Goal: Task Accomplishment & Management: Complete application form

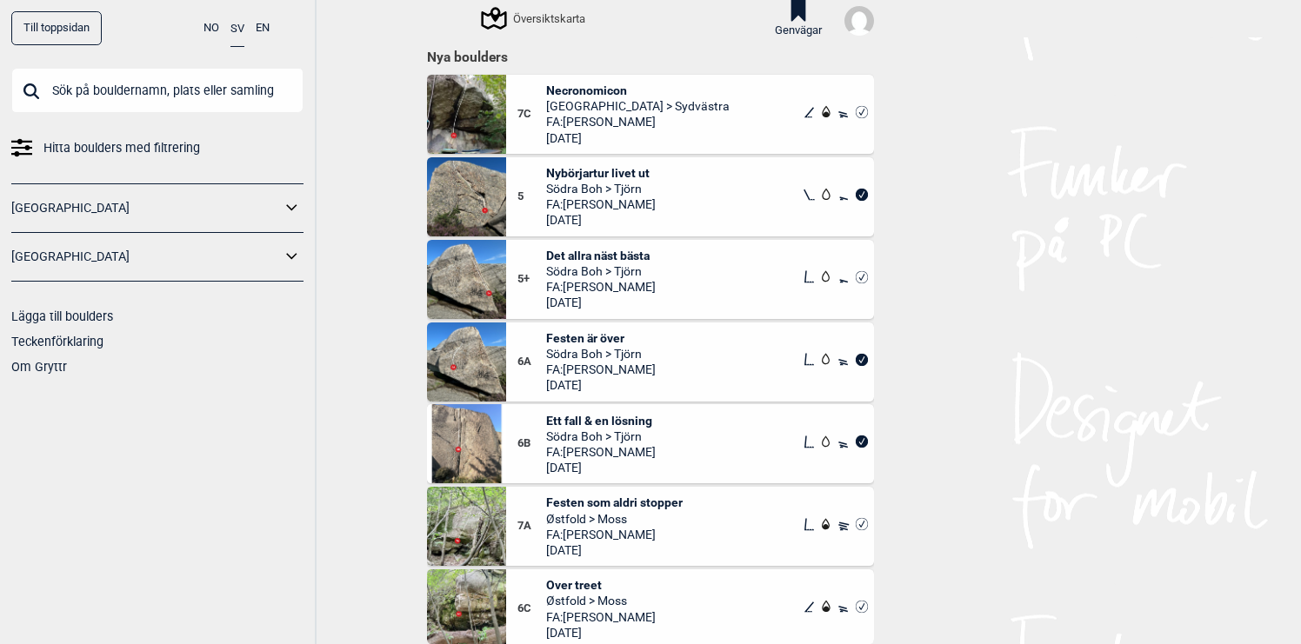
click at [97, 91] on input "text" at bounding box center [157, 90] width 292 height 45
click at [30, 139] on icon at bounding box center [21, 147] width 21 height 21
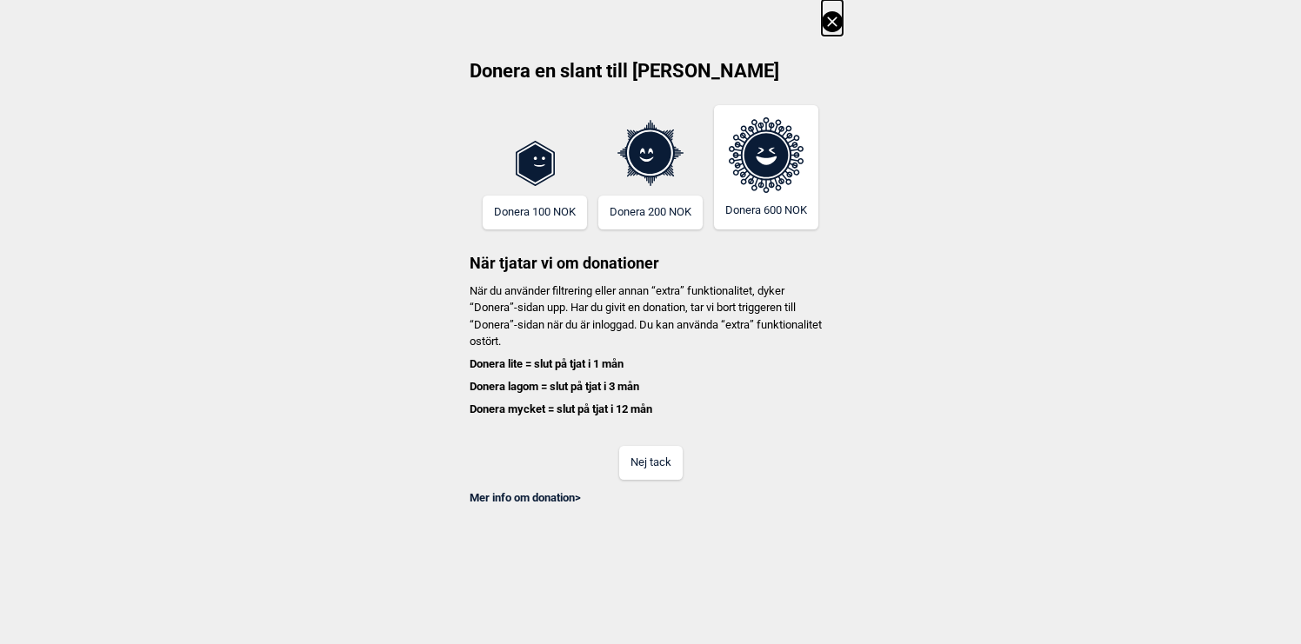
click at [648, 470] on button "Nej tack" at bounding box center [650, 463] width 63 height 34
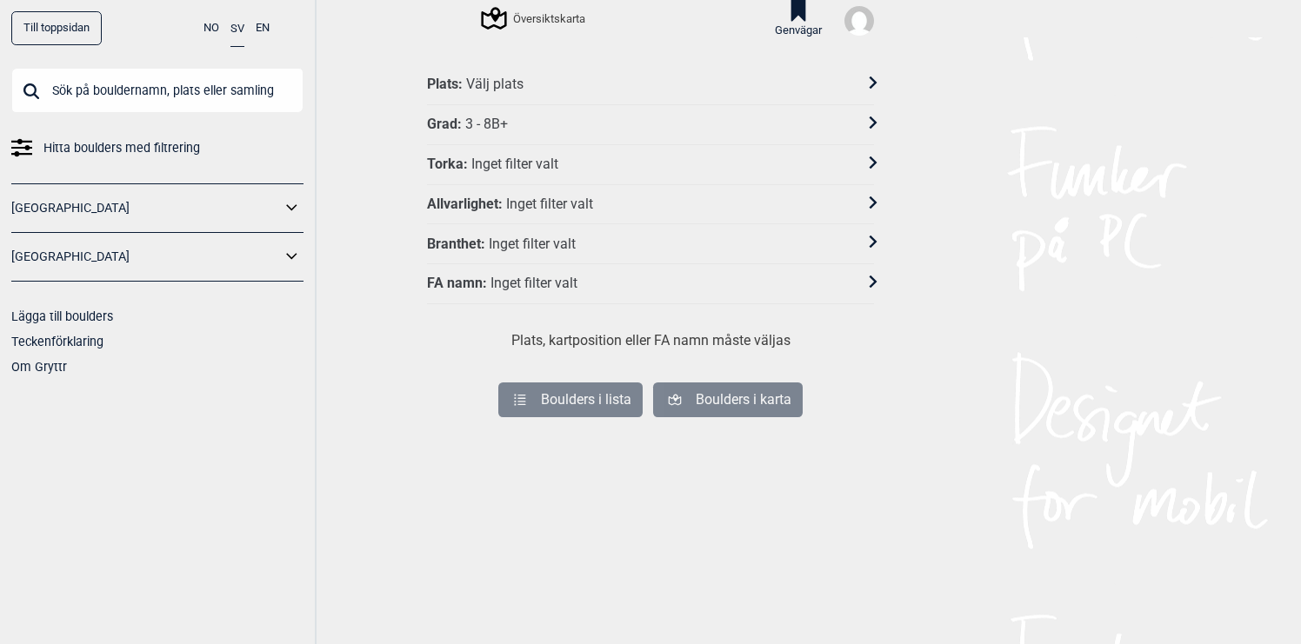
click at [873, 282] on icon at bounding box center [874, 282] width 8 height 12
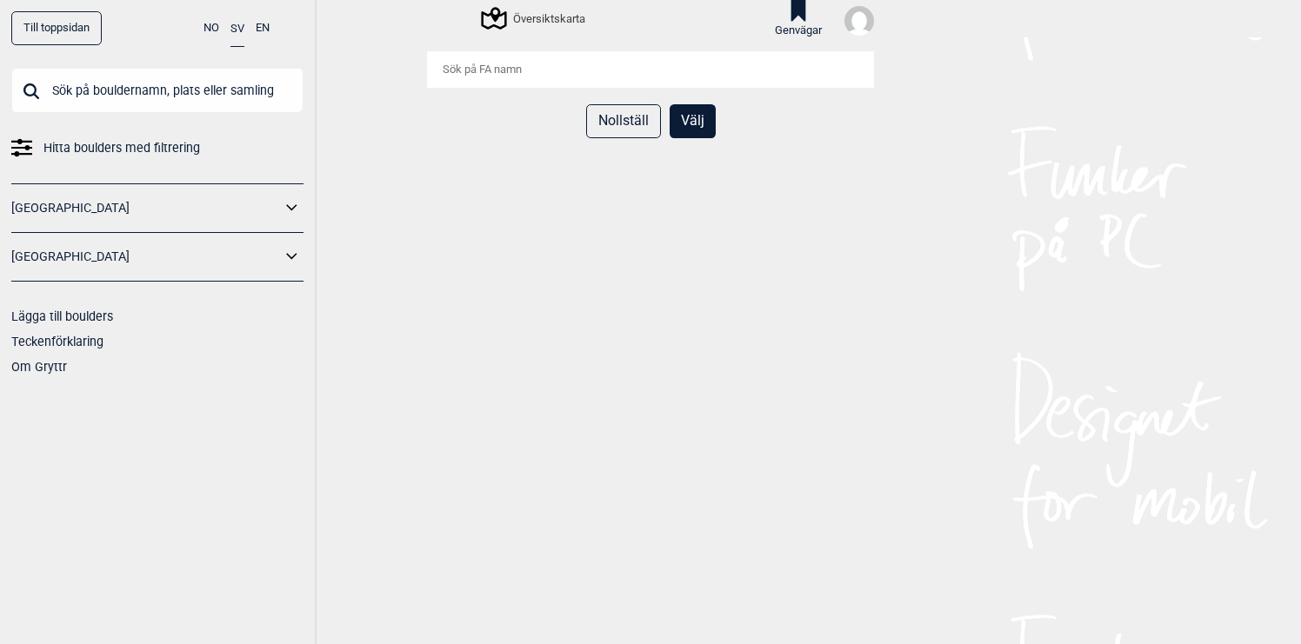
click at [591, 70] on input "search" at bounding box center [650, 69] width 447 height 37
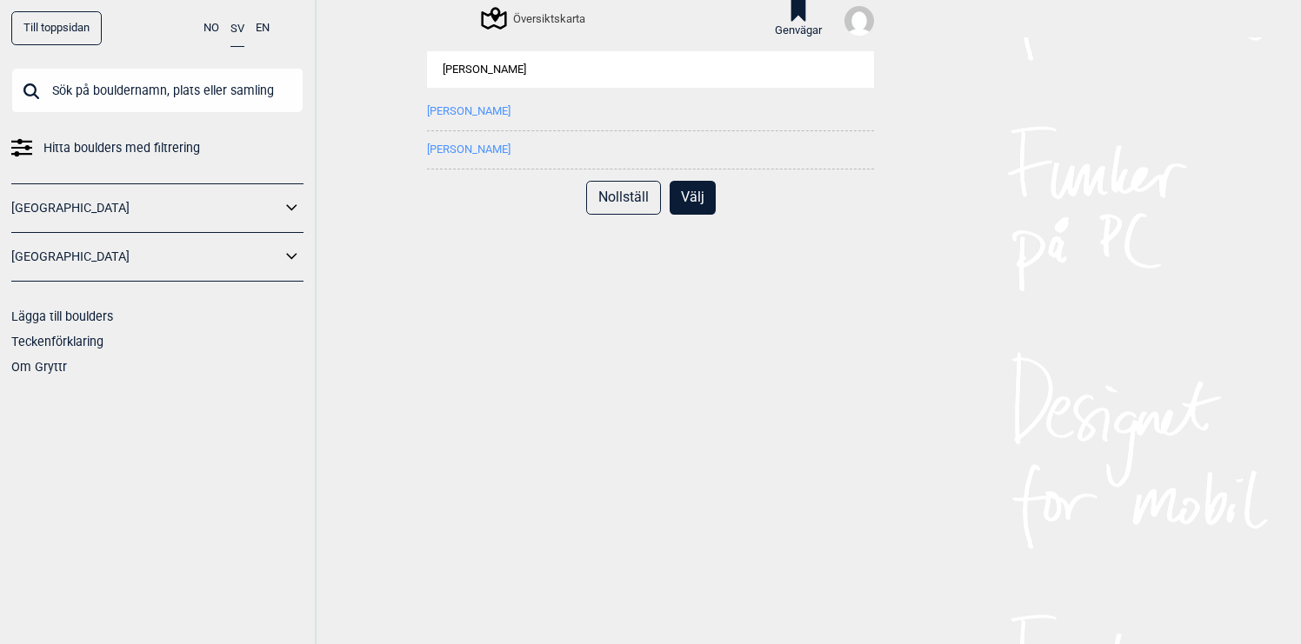
type input "mattias skafar"
click at [489, 116] on button "[PERSON_NAME]" at bounding box center [468, 111] width 83 height 13
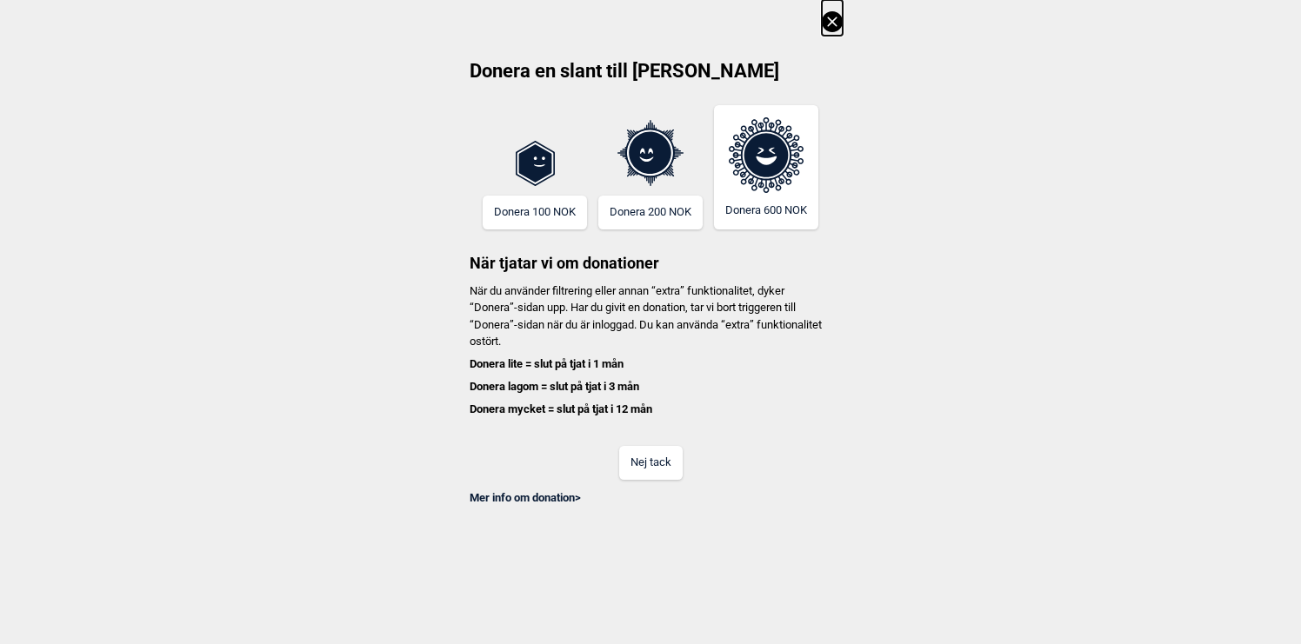
click at [657, 462] on button "Nej tack" at bounding box center [650, 463] width 63 height 34
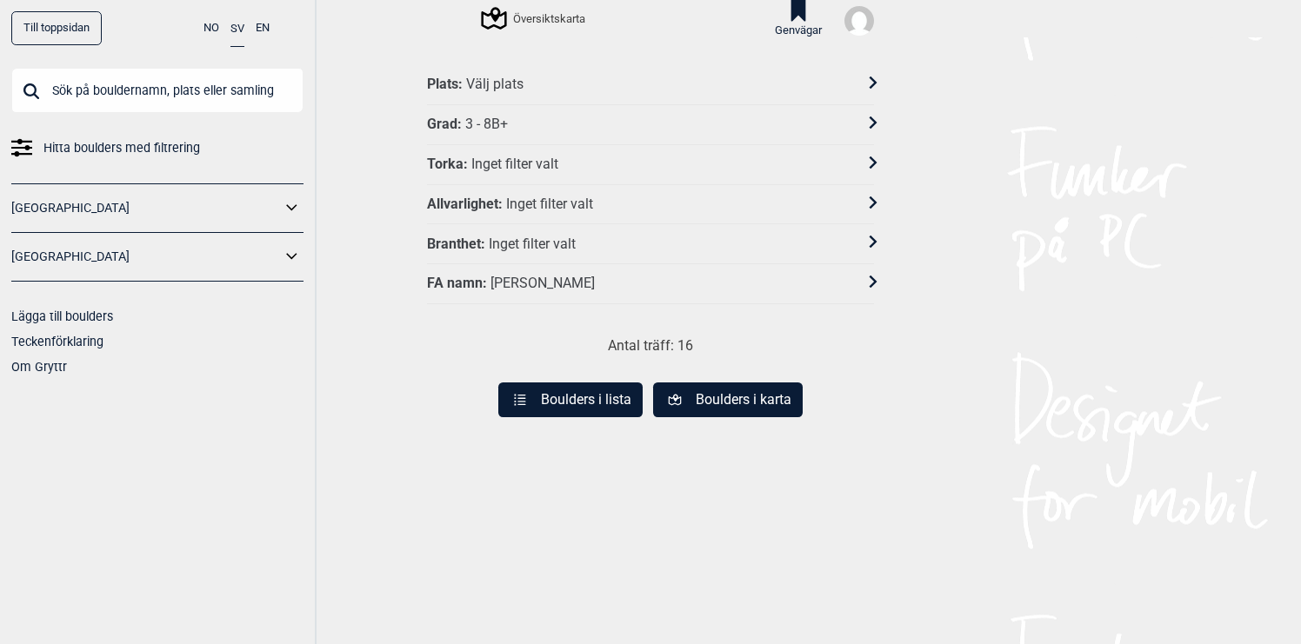
click at [582, 395] on button "Boulders i lista" at bounding box center [570, 400] width 144 height 35
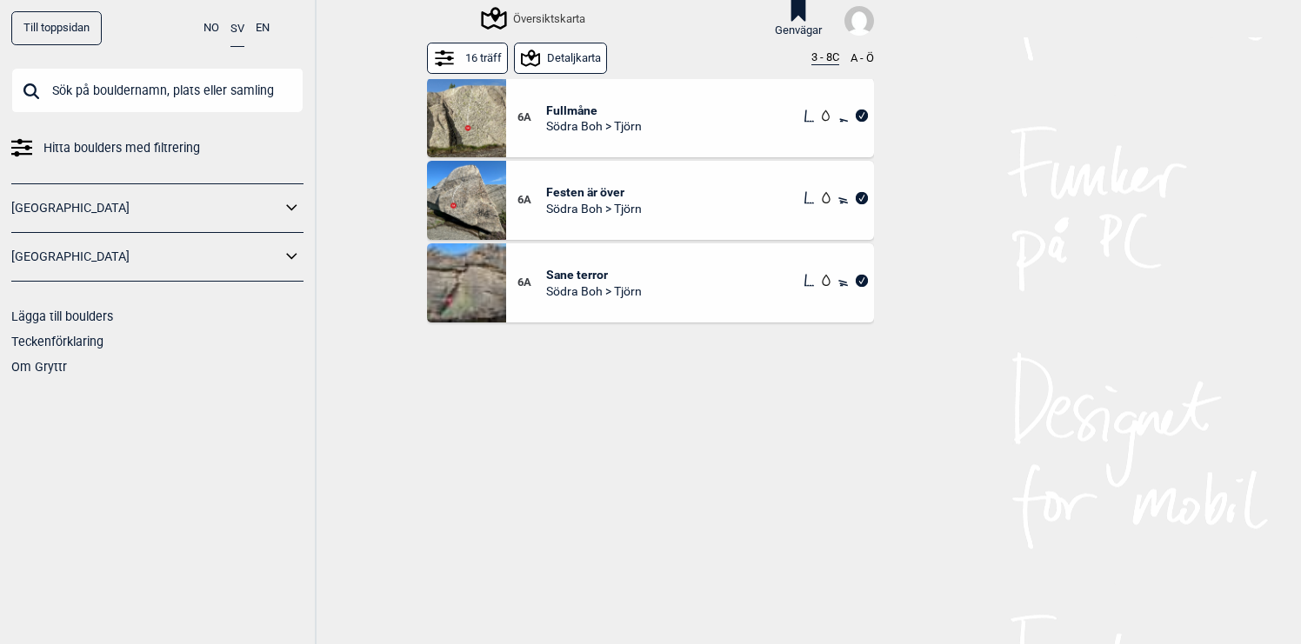
scroll to position [710, 0]
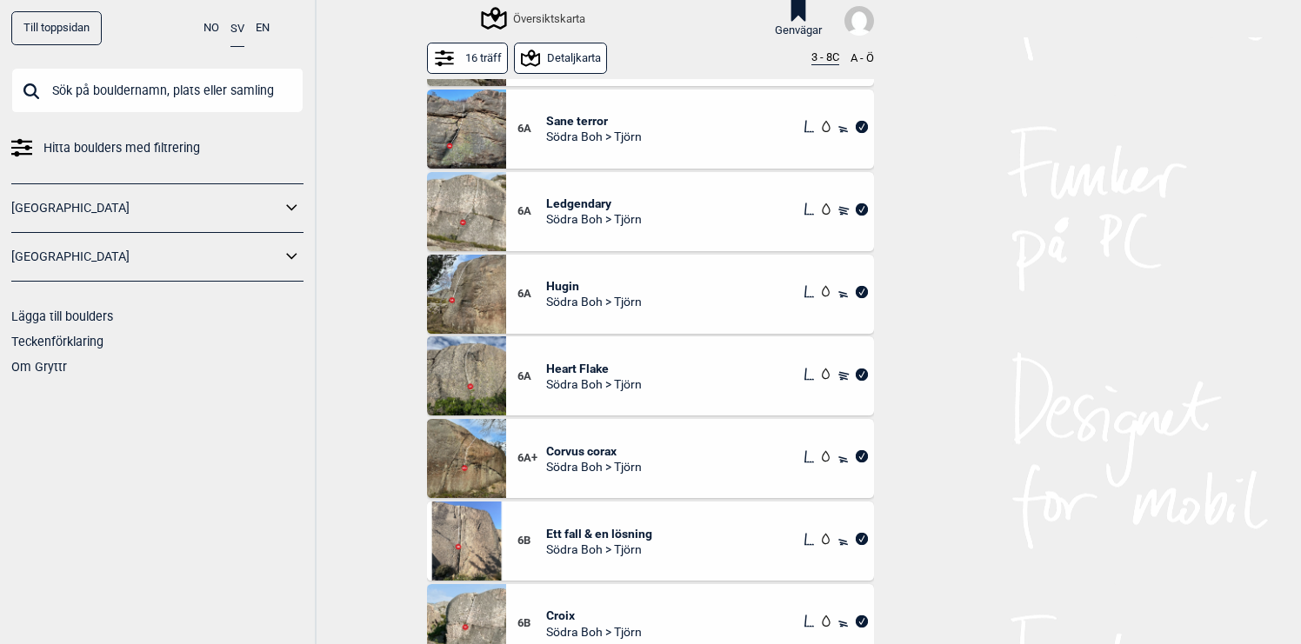
click at [460, 130] on img at bounding box center [466, 129] width 79 height 79
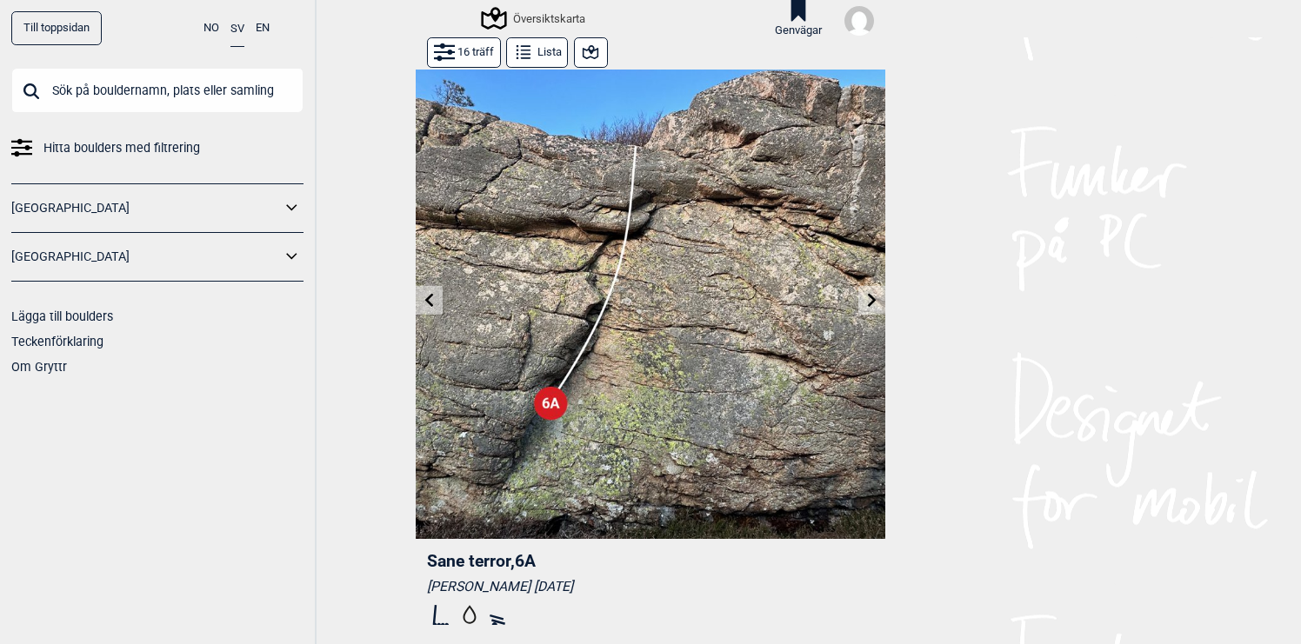
click at [480, 58] on button "16 träff" at bounding box center [464, 52] width 74 height 30
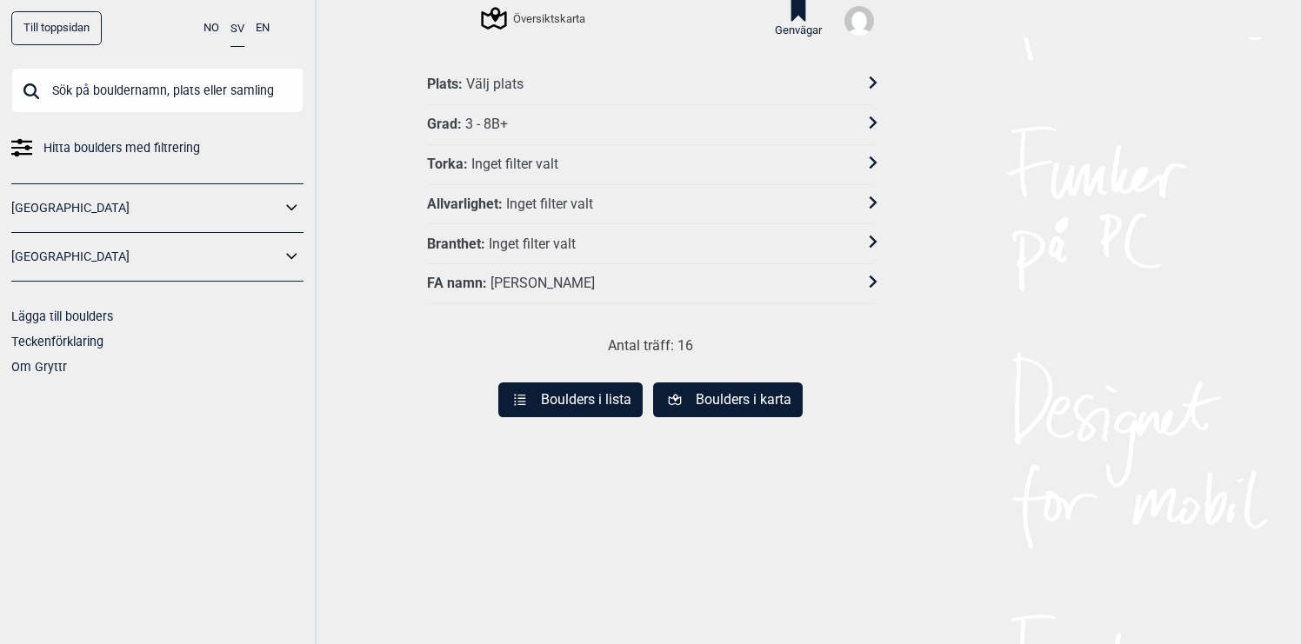
click at [605, 391] on button "Boulders i lista" at bounding box center [570, 400] width 144 height 35
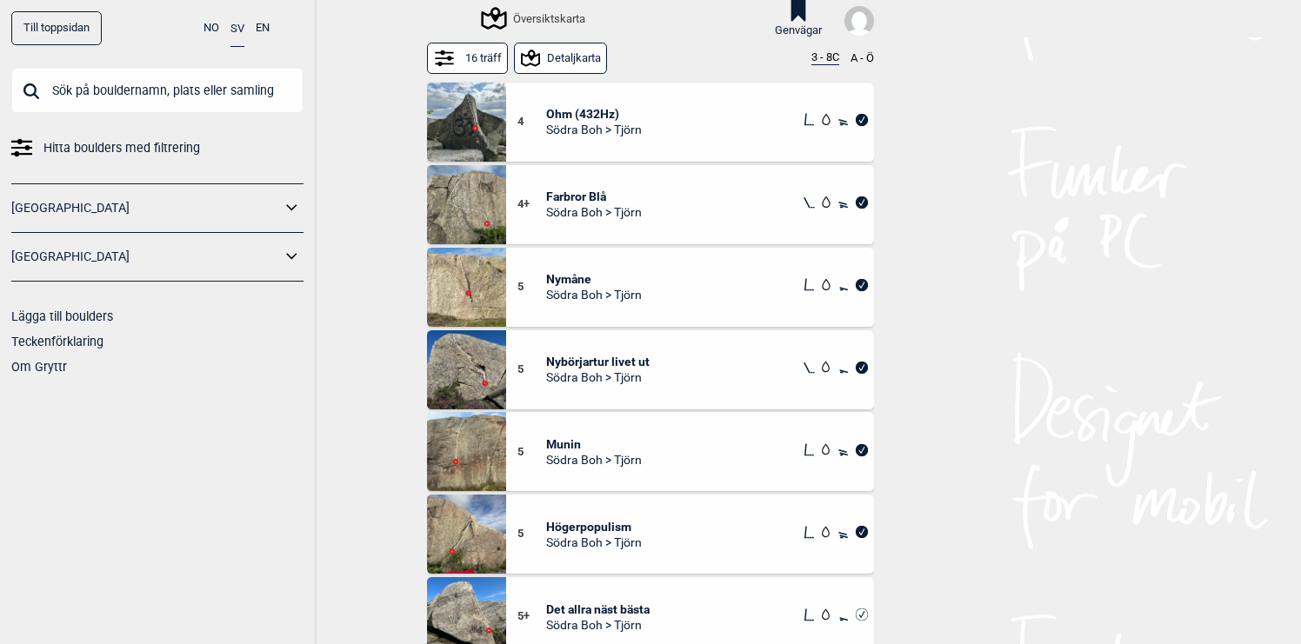
click at [564, 62] on button "Detaljkarta" at bounding box center [561, 58] width 94 height 30
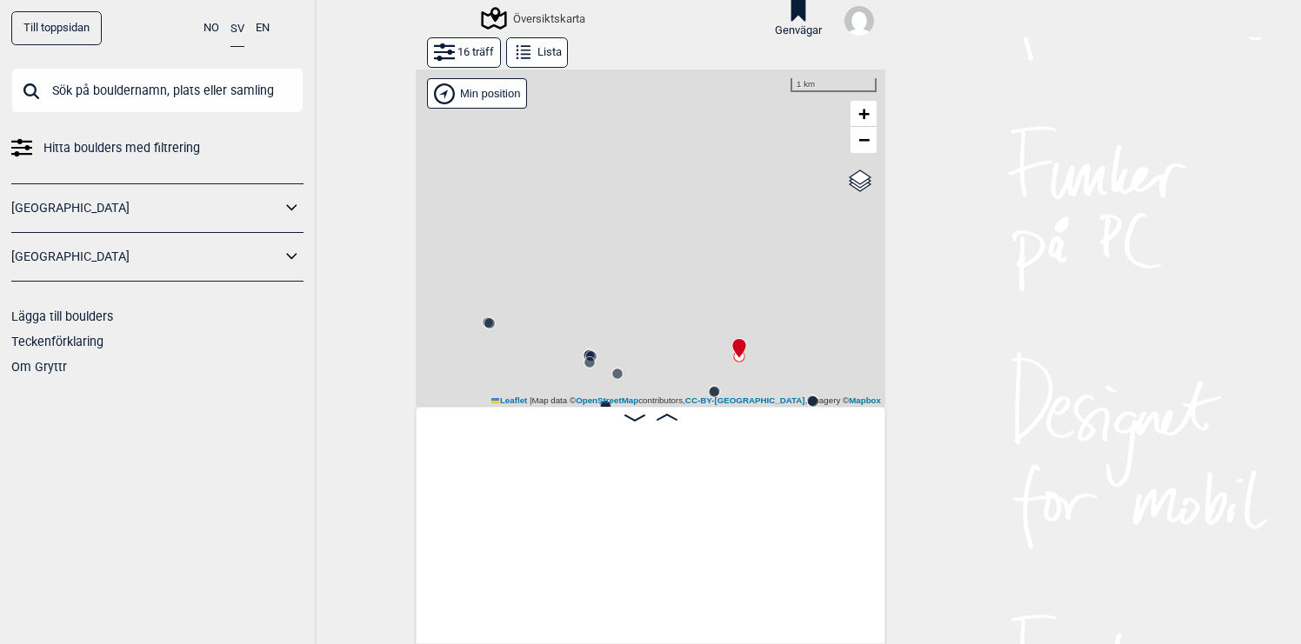
scroll to position [0, 735]
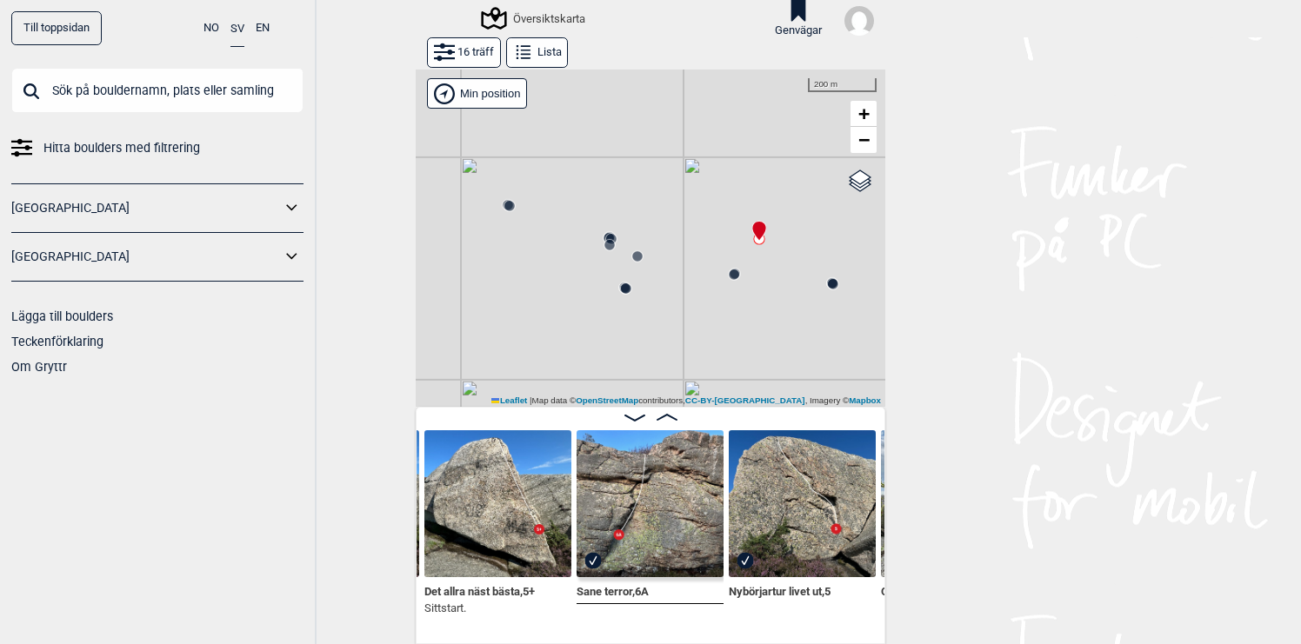
drag, startPoint x: 613, startPoint y: 300, endPoint x: 638, endPoint y: 177, distance: 126.0
click at [638, 177] on div "Gol [GEOGRAPHIC_DATA] Kolomoen [GEOGRAPHIC_DATA] [GEOGRAPHIC_DATA][PERSON_NAME]…" at bounding box center [651, 238] width 470 height 337
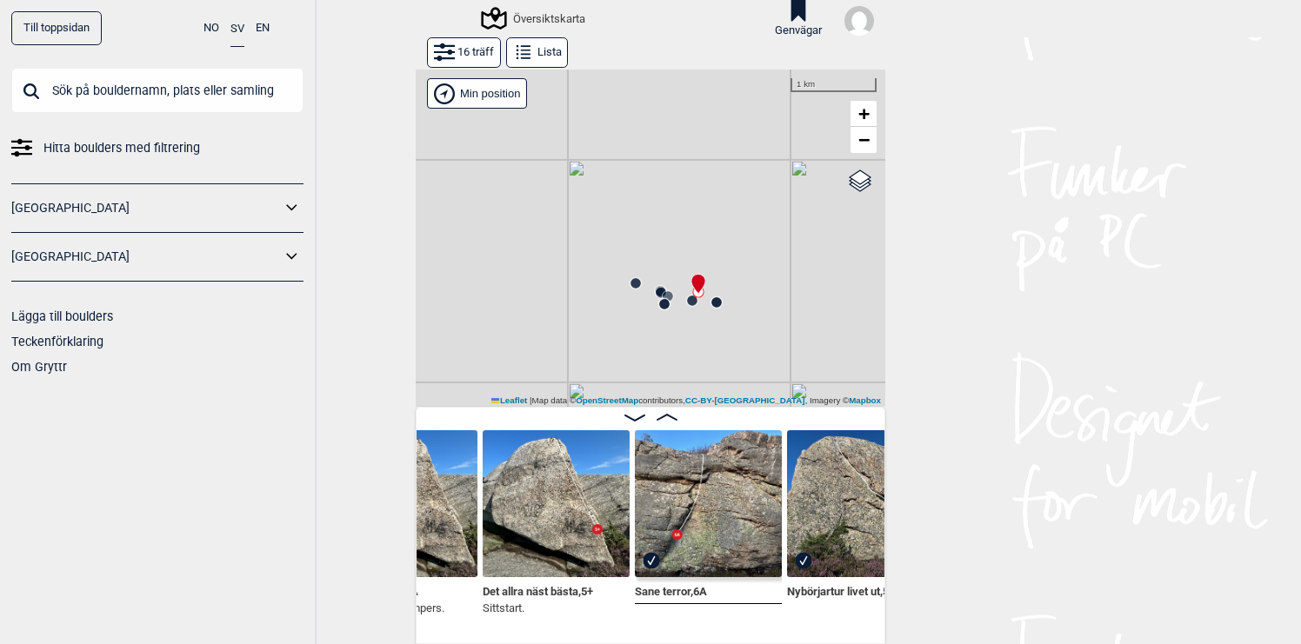
scroll to position [0, 679]
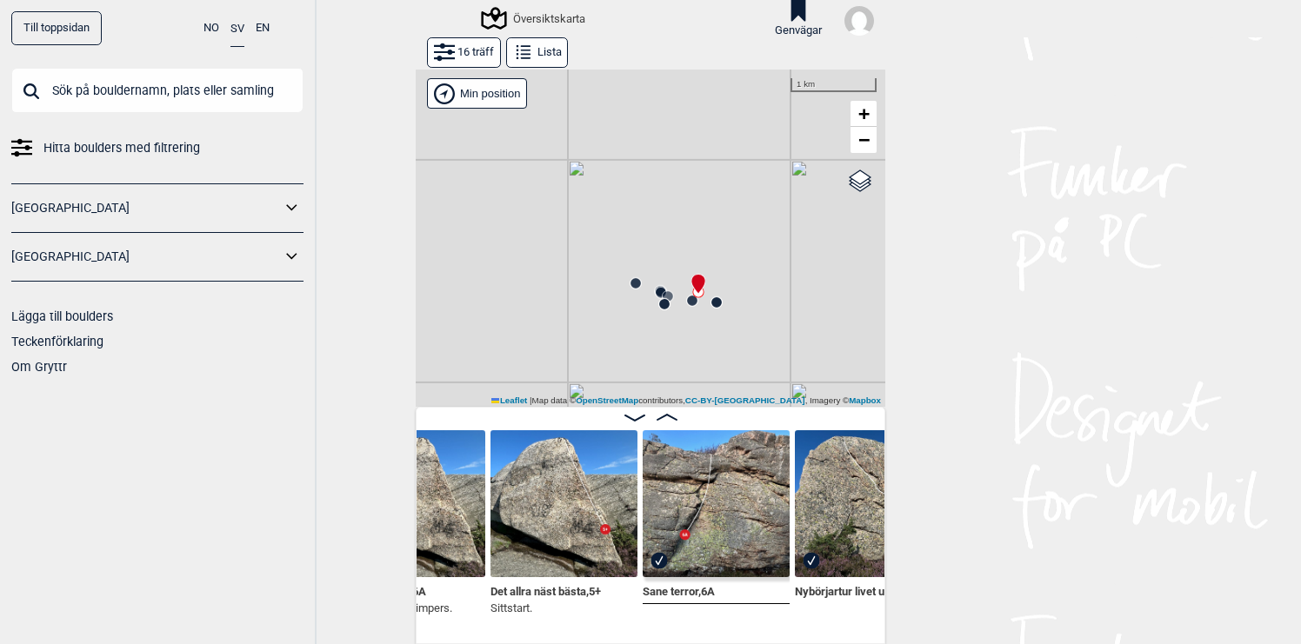
click at [562, 518] on img at bounding box center [563, 503] width 147 height 147
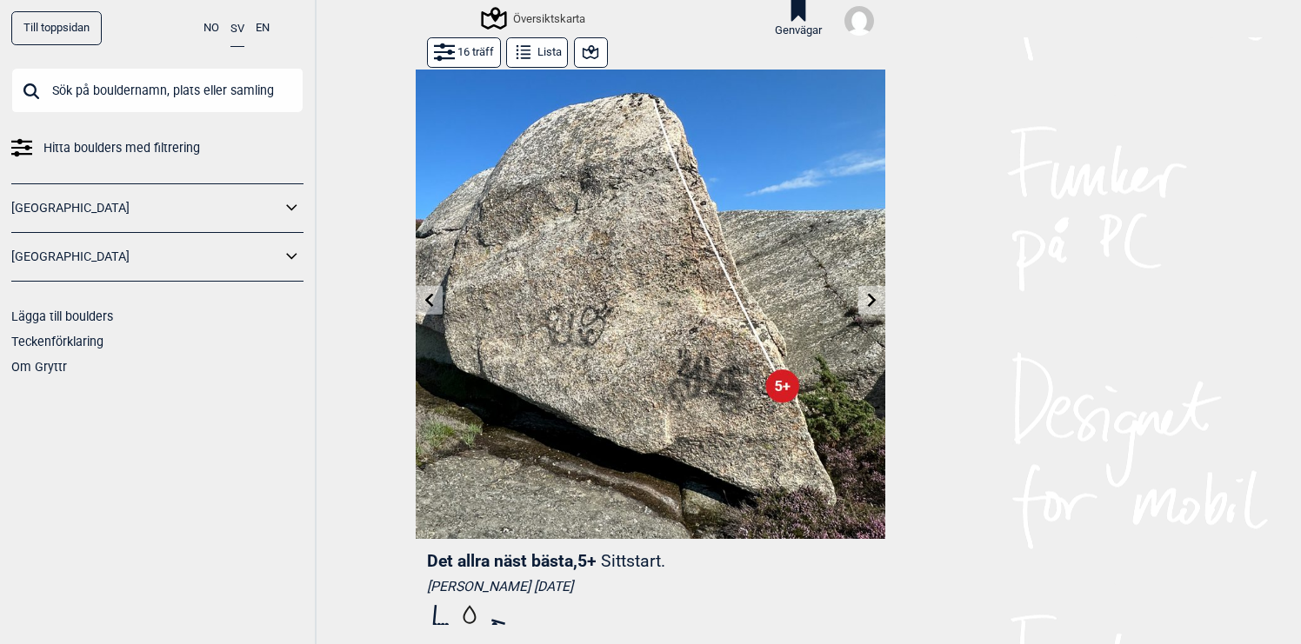
scroll to position [5, 0]
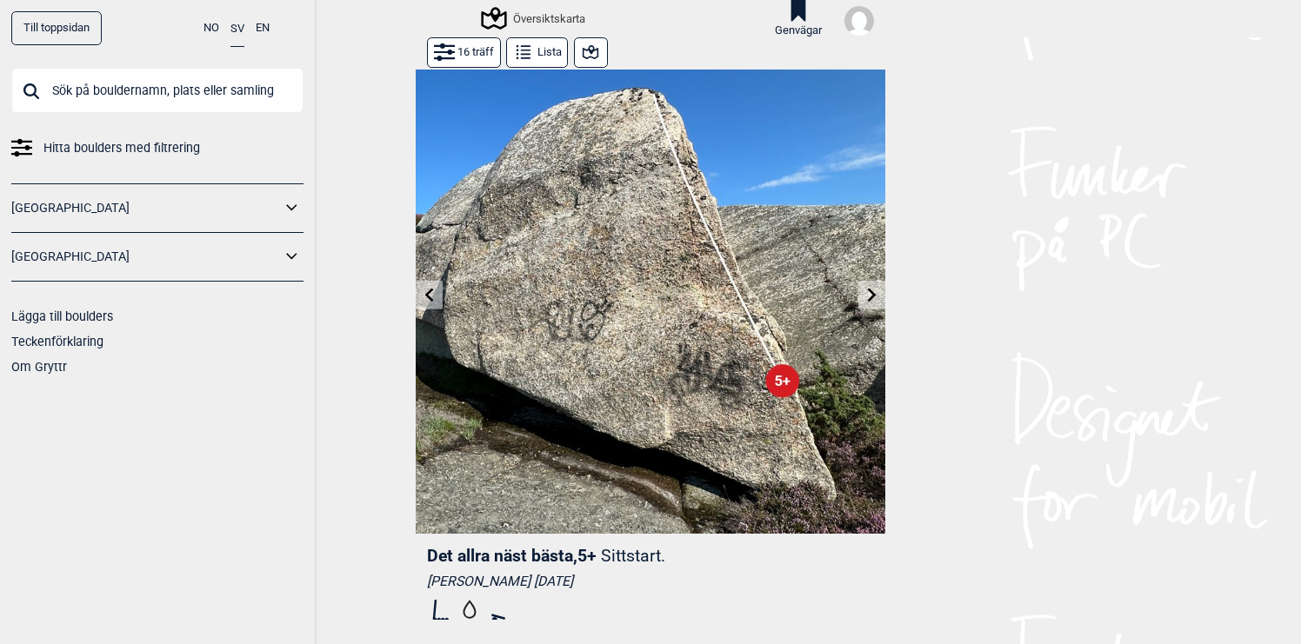
click at [599, 301] on img at bounding box center [651, 299] width 470 height 470
click at [552, 558] on span "Det allra näst bästa , 5+" at bounding box center [512, 556] width 170 height 20
click at [466, 559] on span "Det allra näst bästa , 5+" at bounding box center [512, 556] width 170 height 20
click at [556, 396] on img at bounding box center [651, 299] width 470 height 470
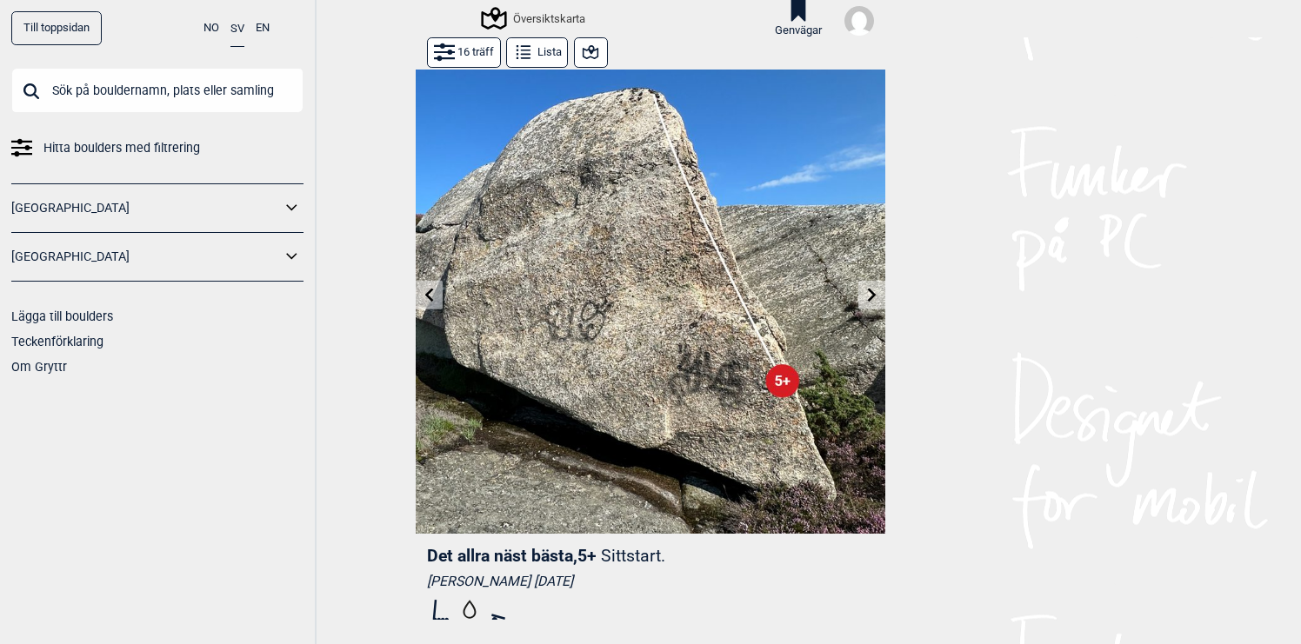
click at [540, 55] on button "Lista" at bounding box center [537, 52] width 62 height 30
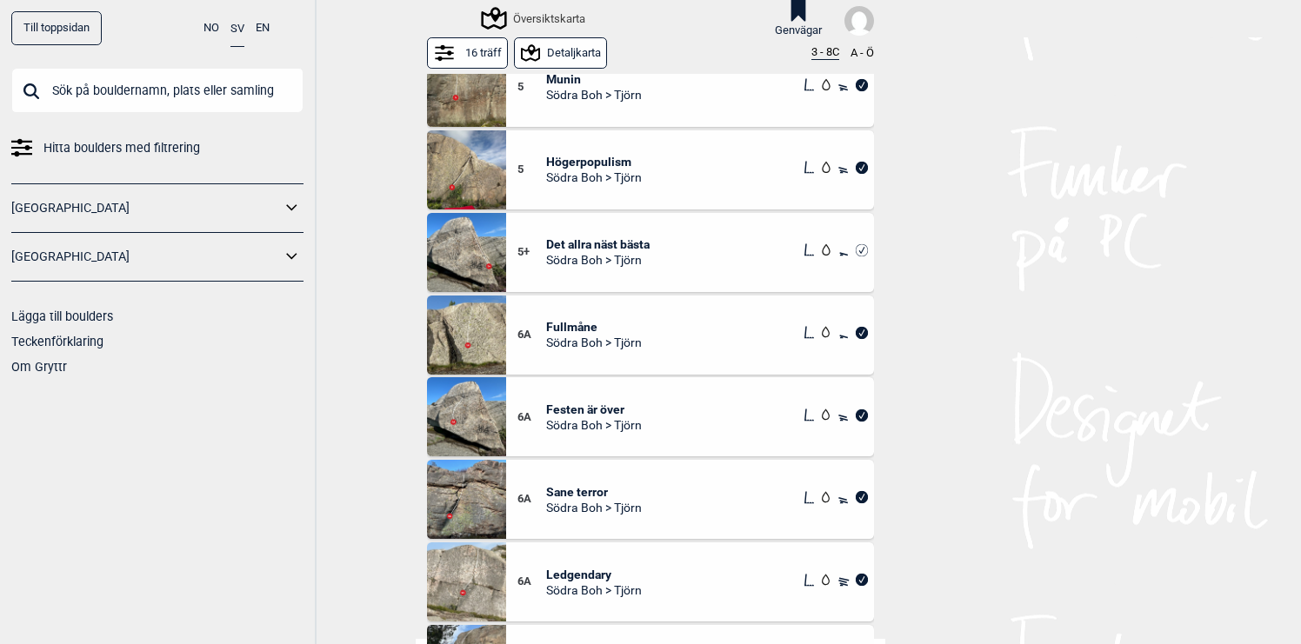
scroll to position [337, 0]
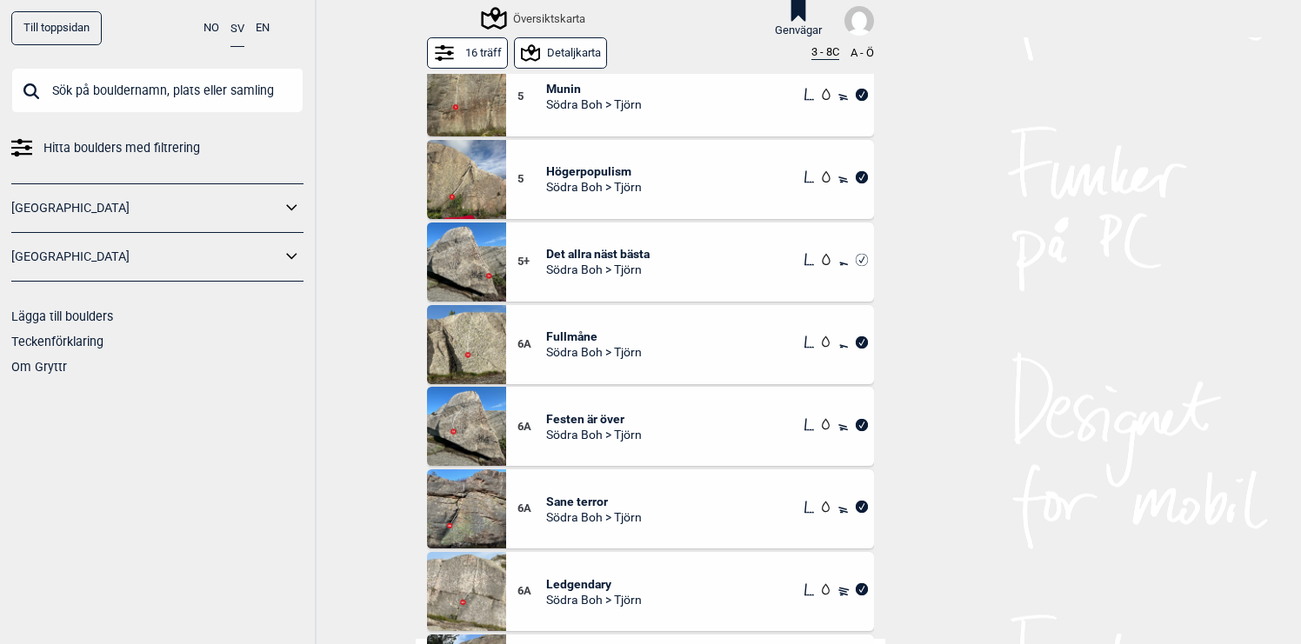
click at [570, 269] on span "Södra Boh > Tjörn" at bounding box center [597, 270] width 103 height 16
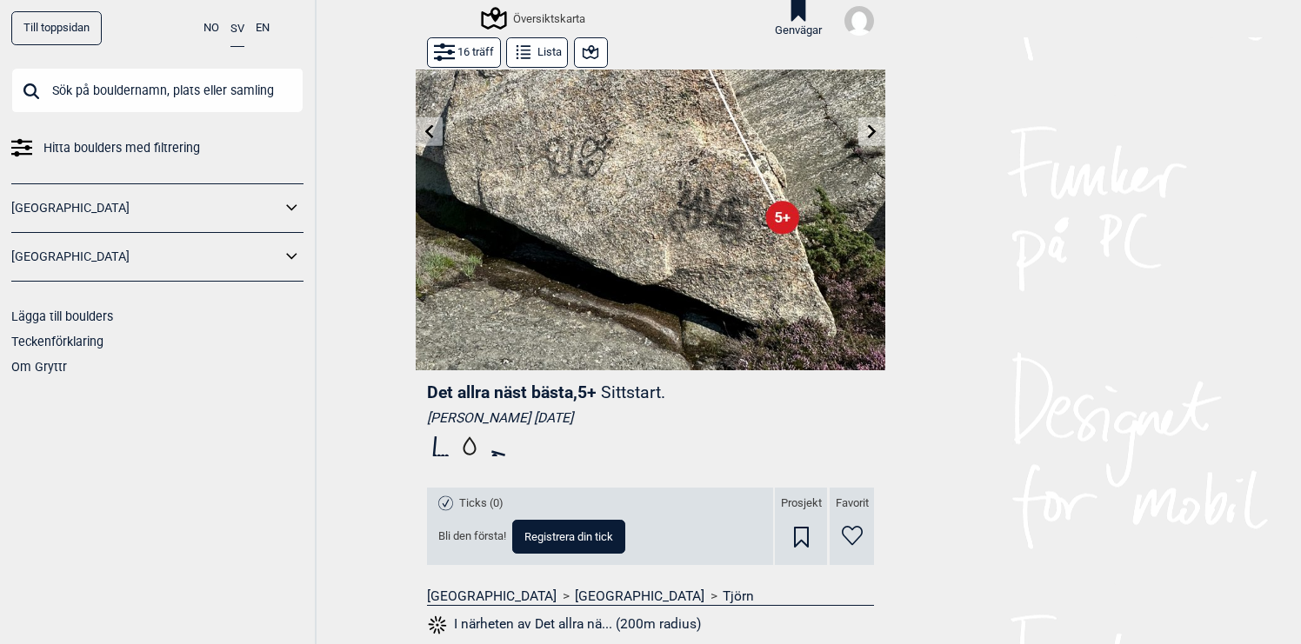
scroll to position [422, 0]
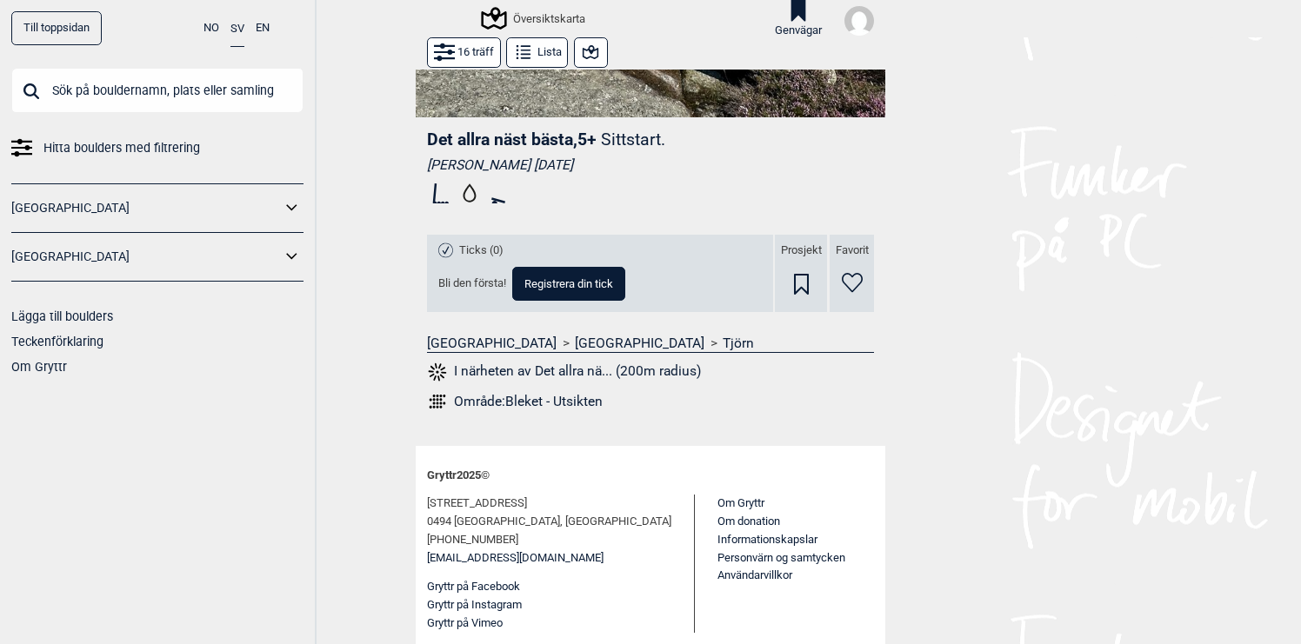
click at [589, 284] on span "Registrera din tick" at bounding box center [568, 283] width 89 height 11
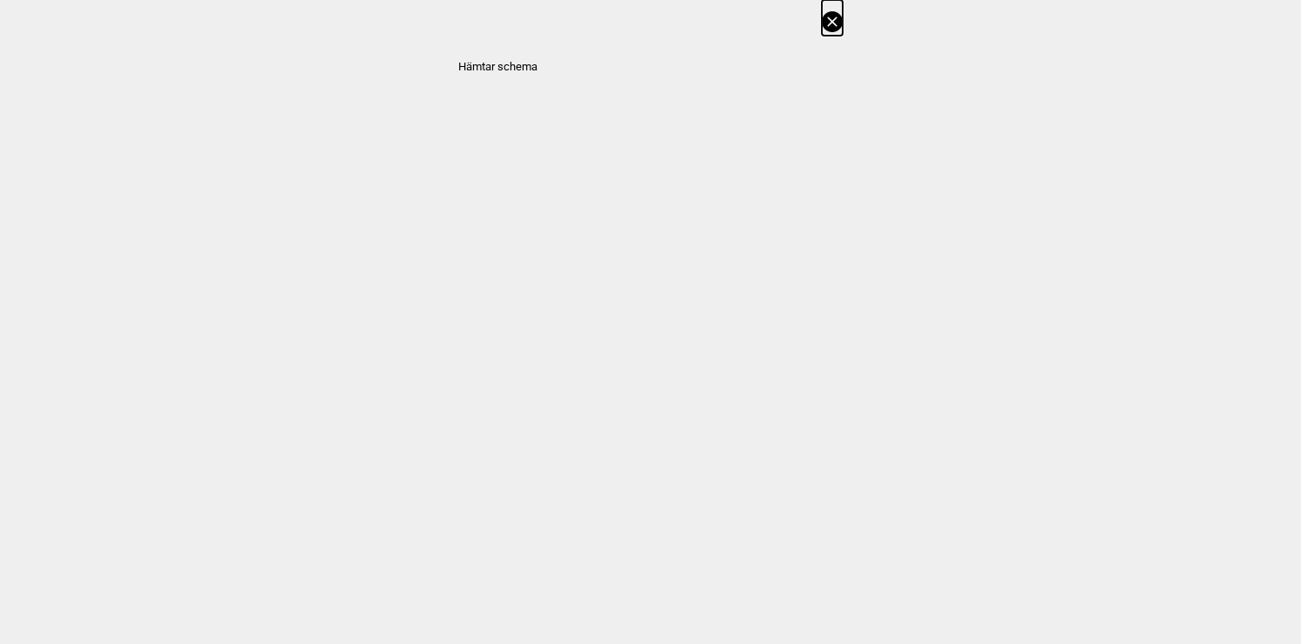
select select "63"
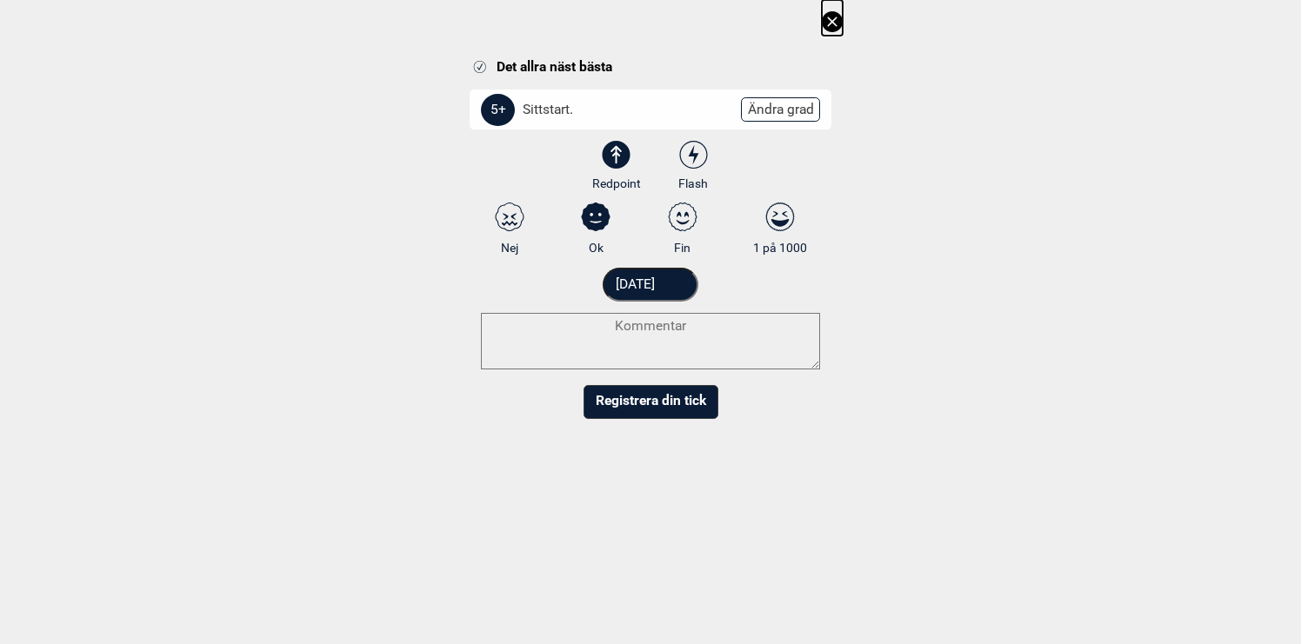
click at [664, 283] on input "[DATE]" at bounding box center [651, 285] width 97 height 34
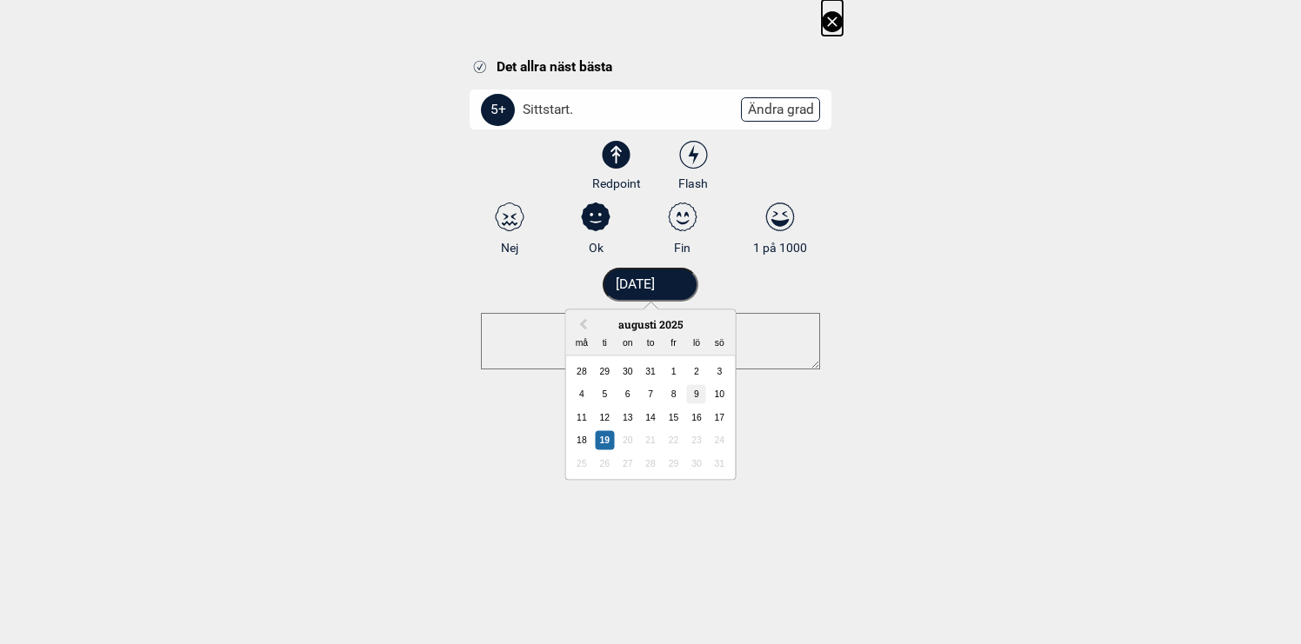
click at [698, 395] on div "9" at bounding box center [696, 394] width 19 height 19
type input "[DATE]"
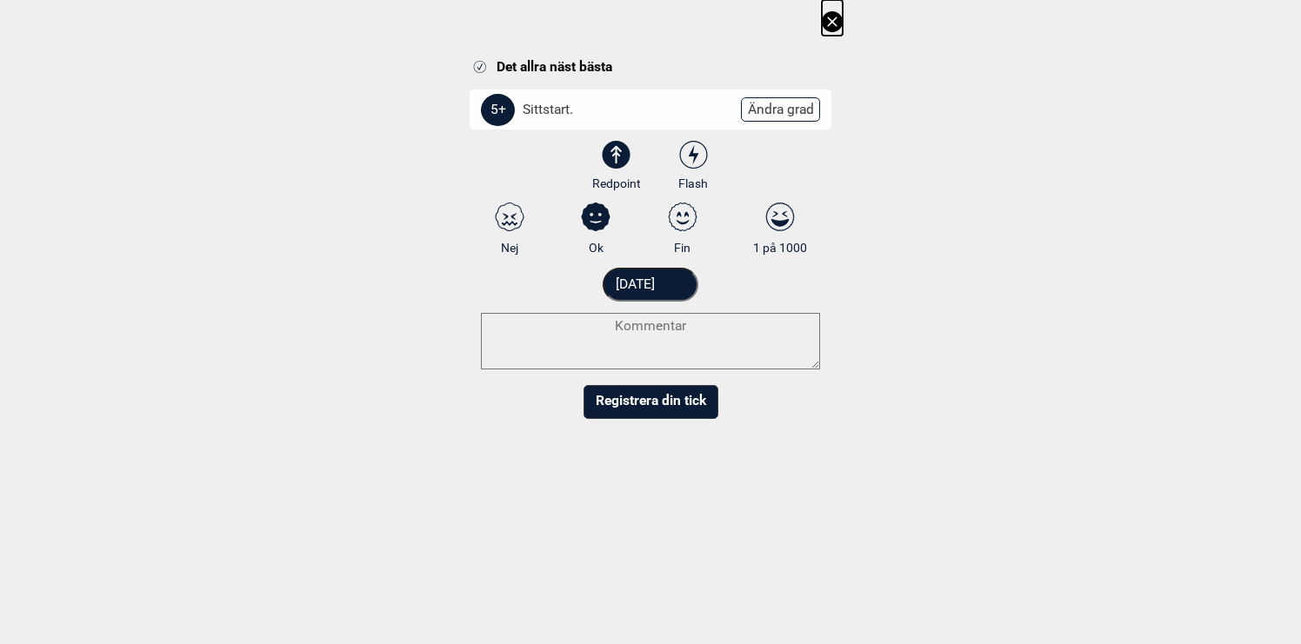
click at [646, 398] on button "Registrera din tick" at bounding box center [651, 402] width 135 height 34
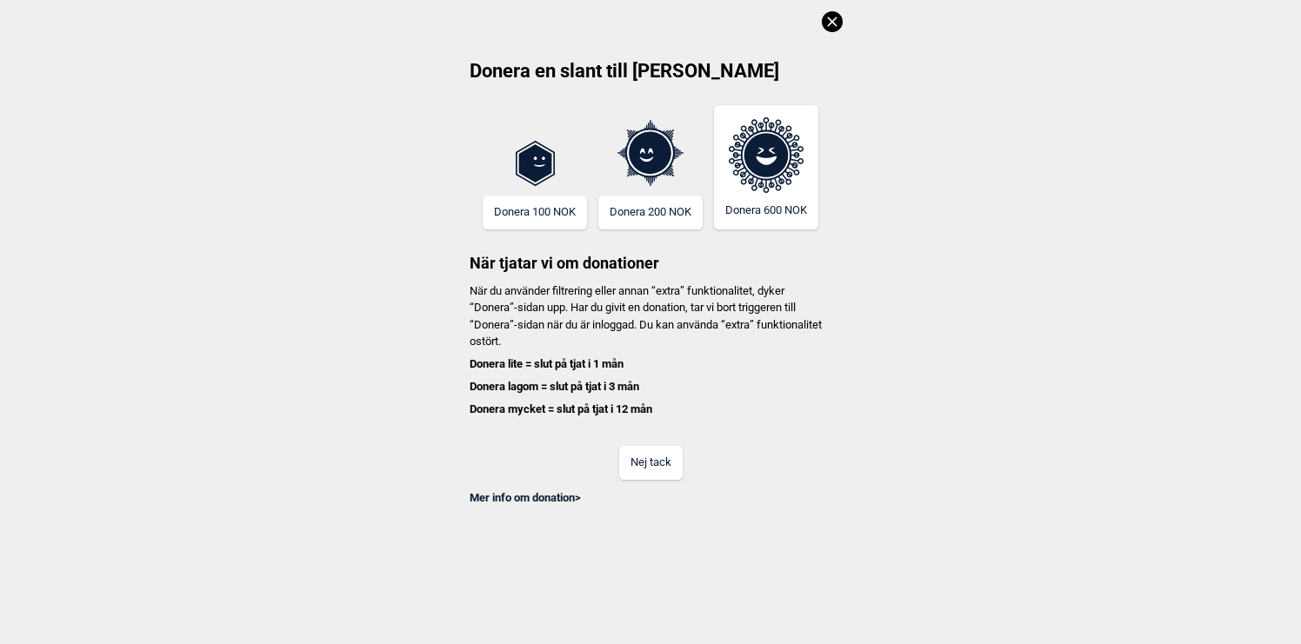
scroll to position [475, 0]
click at [655, 471] on button "Nej tack" at bounding box center [650, 463] width 63 height 34
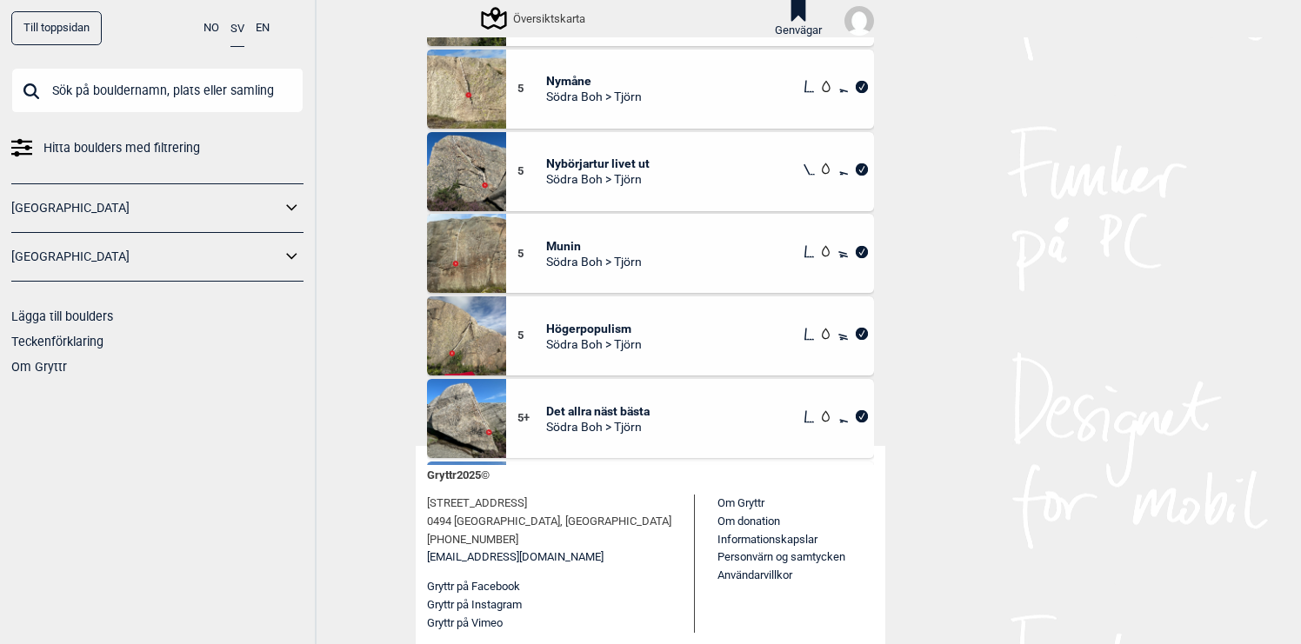
scroll to position [0, 0]
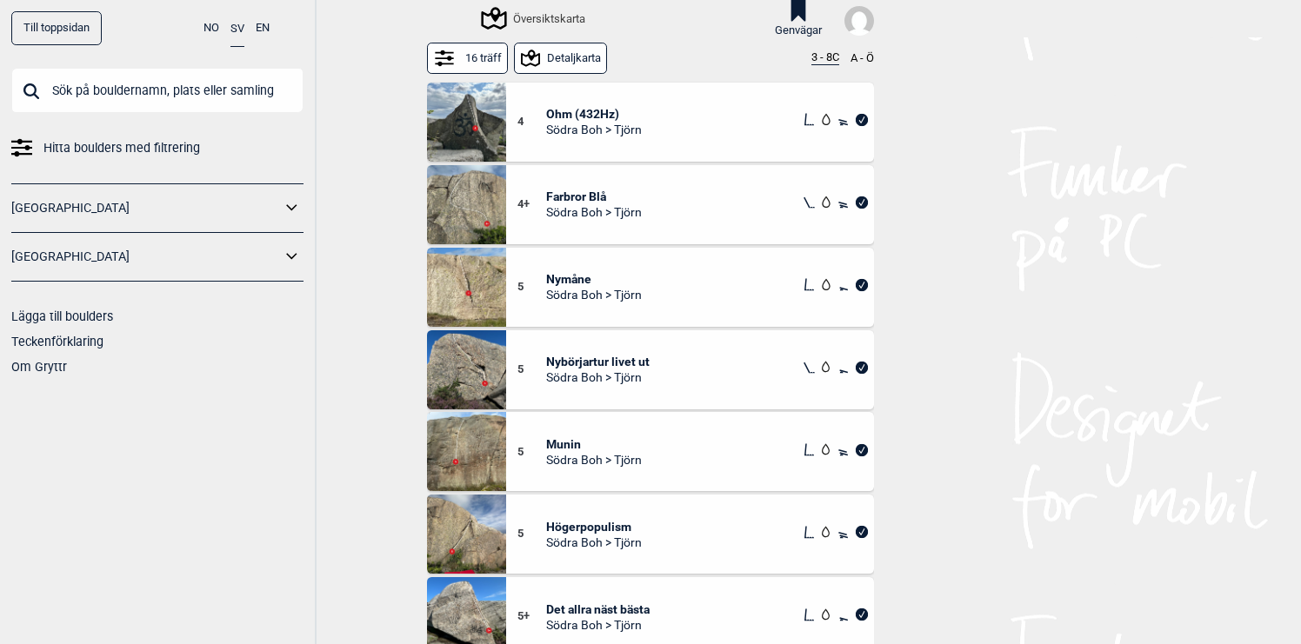
click at [576, 61] on button "Detaljkarta" at bounding box center [561, 58] width 94 height 30
